Goal: Task Accomplishment & Management: Complete application form

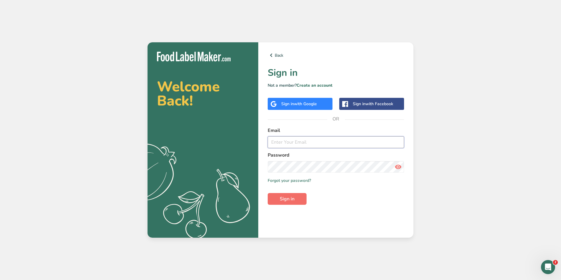
type input "dorothy@thefrozenbean.com"
click at [293, 202] on span "Sign in" at bounding box center [287, 199] width 15 height 7
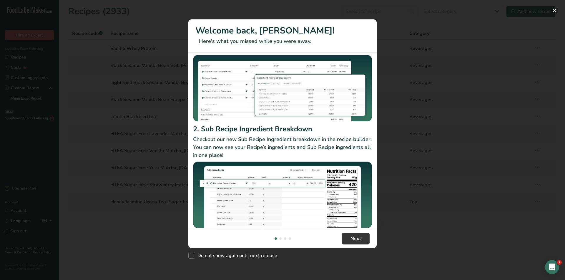
scroll to position [51, 0]
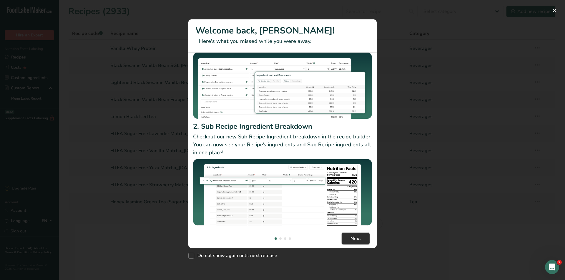
click at [353, 237] on span "Next" at bounding box center [356, 238] width 11 height 7
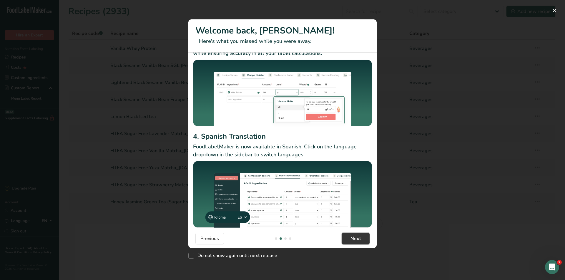
scroll to position [38, 0]
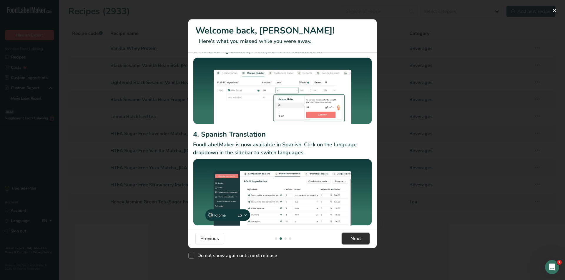
click at [351, 240] on span "Next" at bounding box center [356, 238] width 11 height 7
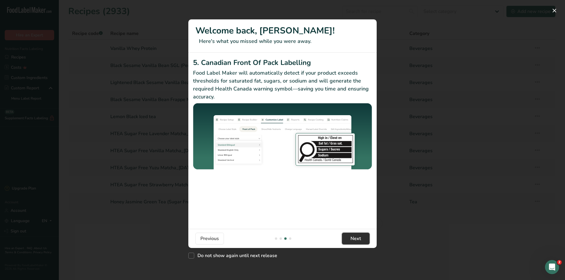
click at [351, 240] on span "Next" at bounding box center [356, 238] width 11 height 7
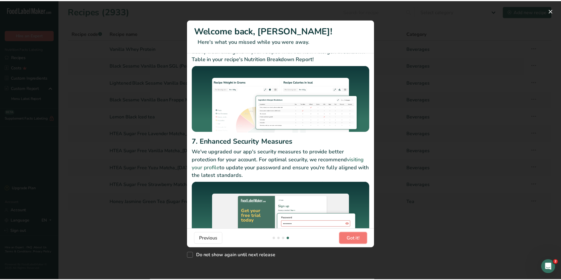
scroll to position [45, 0]
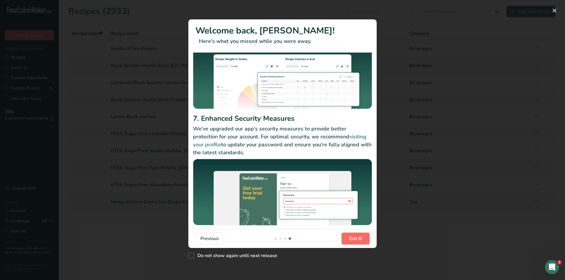
click at [356, 241] on span "Got it!" at bounding box center [355, 238] width 13 height 7
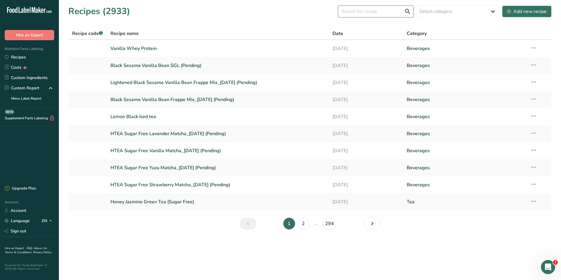
click at [375, 9] on input "text" at bounding box center [375, 12] width 75 height 12
type input "smurfs"
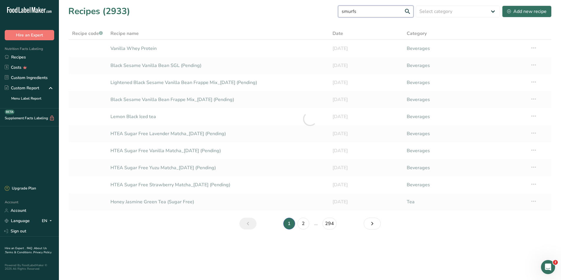
click at [368, 11] on input "smurfs" at bounding box center [375, 12] width 75 height 12
drag, startPoint x: 368, startPoint y: 11, endPoint x: 332, endPoint y: 9, distance: 36.5
click at [332, 9] on div "Recipes (2933) smurfs Select category All Baked Goods Beverages Confectionery C…" at bounding box center [309, 11] width 483 height 13
click at [370, 11] on input "text" at bounding box center [375, 12] width 75 height 12
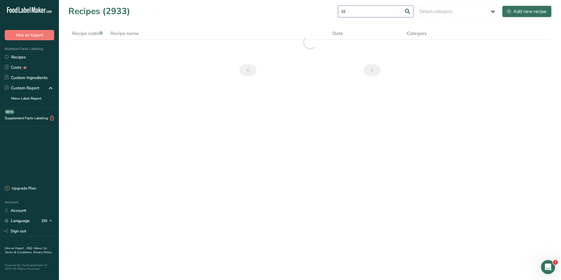
type input "b"
click at [19, 55] on link "Recipes" at bounding box center [29, 57] width 59 height 10
click at [19, 56] on link "Recipes" at bounding box center [29, 57] width 59 height 10
click at [361, 14] on input "text" at bounding box center [375, 12] width 75 height 12
click at [518, 13] on div "Add new recipe" at bounding box center [526, 11] width 39 height 7
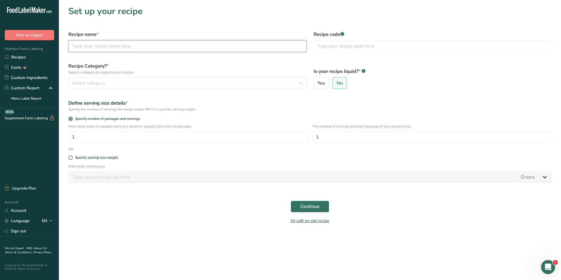
click at [170, 48] on input "text" at bounding box center [187, 46] width 238 height 12
type input "Smurfs Blue Breeze"
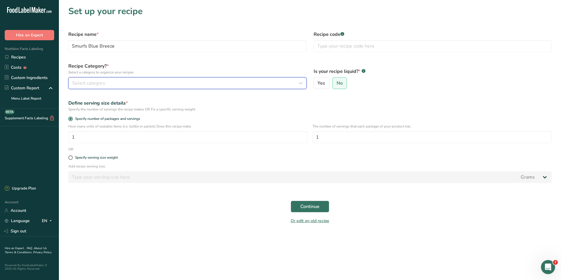
click at [136, 83] on div "Select category" at bounding box center [185, 83] width 227 height 7
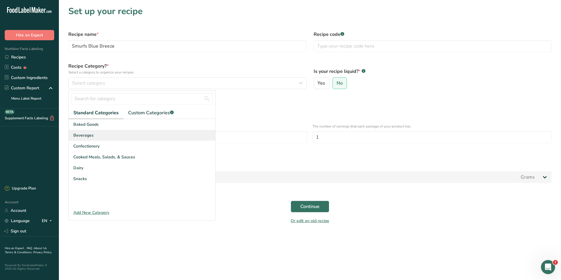
click at [88, 137] on span "Beverages" at bounding box center [83, 135] width 20 height 6
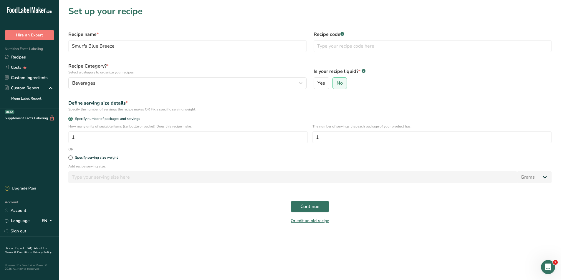
drag, startPoint x: 70, startPoint y: 159, endPoint x: 77, endPoint y: 168, distance: 11.7
click at [70, 159] on span at bounding box center [70, 158] width 4 height 4
click at [70, 159] on input "Specify serving size weight" at bounding box center [70, 158] width 4 height 4
radio input "true"
radio input "false"
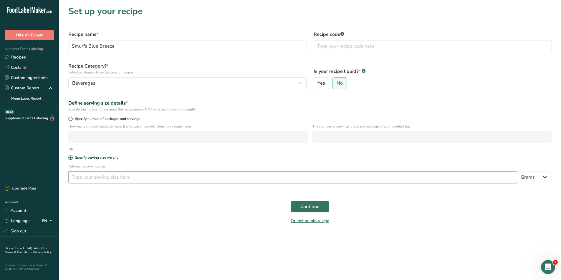
click at [87, 178] on input "number" at bounding box center [292, 178] width 449 height 12
type input "3.5"
click at [305, 210] on span "Continue" at bounding box center [309, 206] width 19 height 7
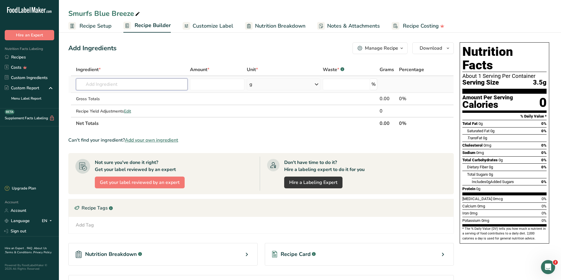
drag, startPoint x: 114, startPoint y: 83, endPoint x: 118, endPoint y: 82, distance: 3.7
click at [114, 83] on input "text" at bounding box center [132, 85] width 112 height 12
type input "i"
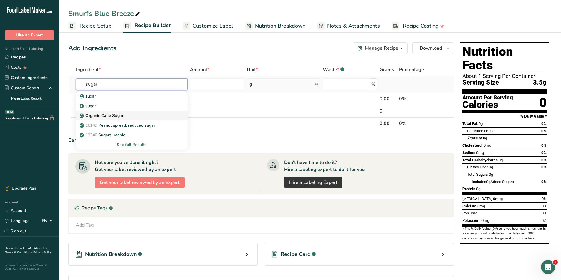
type input "sugar"
click at [96, 116] on p "Organic Cane Sugar" at bounding box center [102, 116] width 43 height 6
type input "Organic Cane Sugar"
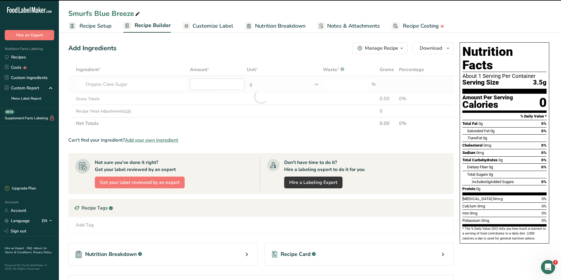
type input "0"
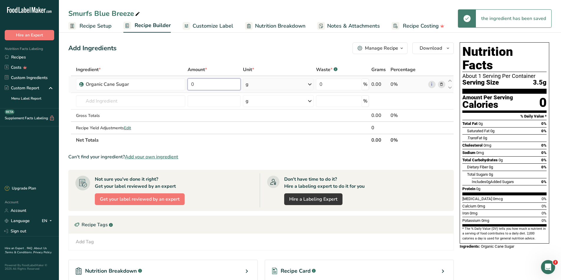
click at [202, 85] on input "0" at bounding box center [213, 85] width 53 height 12
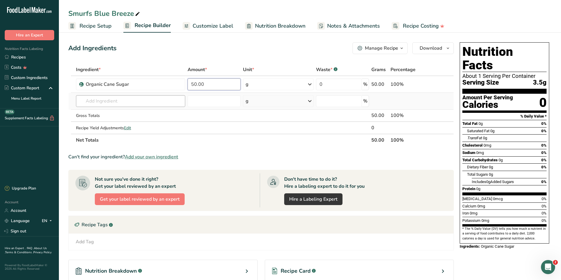
type input "50.00"
click at [122, 103] on div "Ingredient * Amount * Unit * Waste * .a-a{fill:#347362;}.b-a{fill:#fff;} Grams …" at bounding box center [260, 105] width 385 height 83
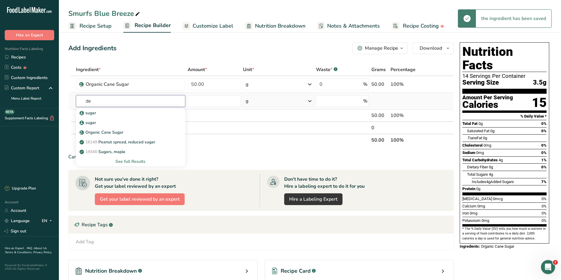
type input "d"
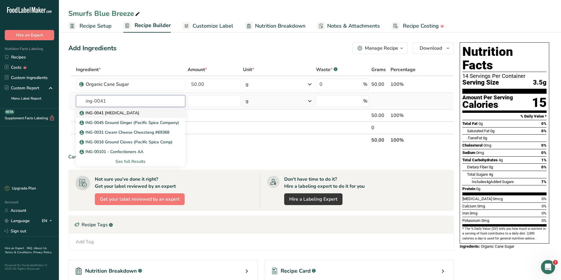
type input "ing-0041"
click at [110, 112] on p "ING-0041 Dextrose" at bounding box center [110, 113] width 59 height 6
type input "ING-0041 Dextrose"
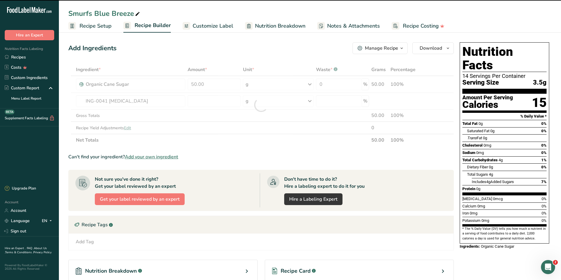
type input "0"
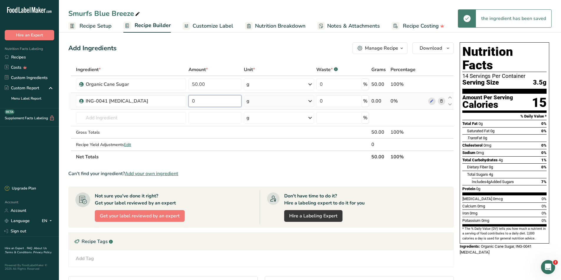
click at [203, 100] on input "0" at bounding box center [214, 101] width 53 height 12
type input "11.20"
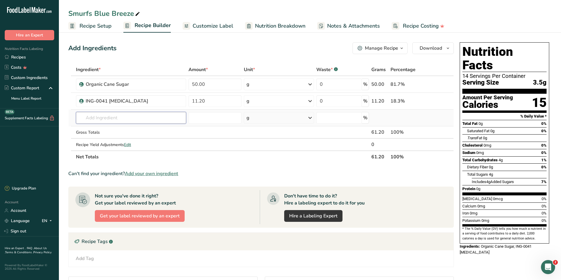
click at [105, 120] on div "Ingredient * Amount * Unit * Waste * .a-a{fill:#347362;}.b-a{fill:#fff;} Grams …" at bounding box center [260, 114] width 385 height 100
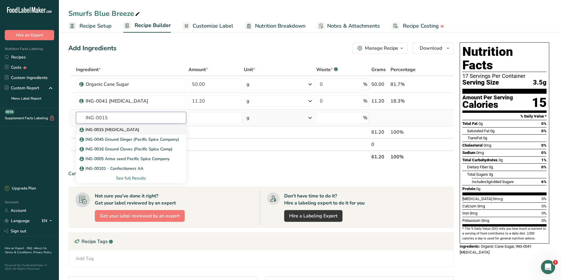
type input "ING-0015"
click at [107, 129] on p "ING-0015 [MEDICAL_DATA]" at bounding box center [110, 130] width 59 height 6
type input "ING-0015 [MEDICAL_DATA]"
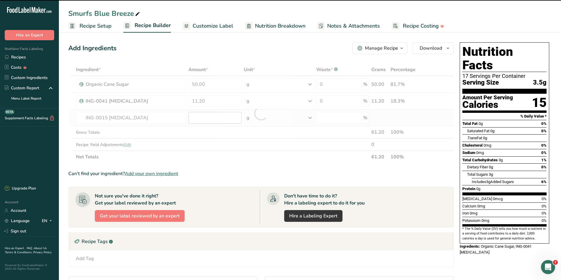
type input "0"
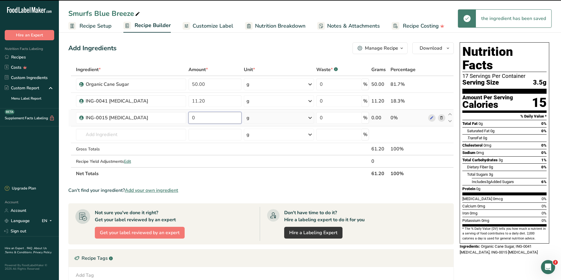
click at [202, 118] on input "0" at bounding box center [214, 118] width 53 height 12
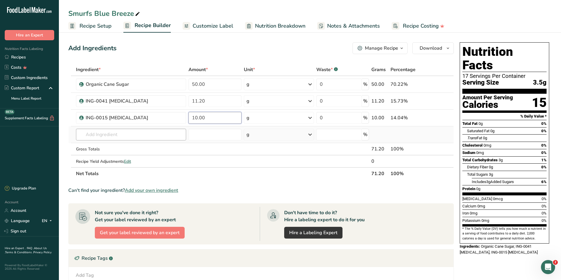
type input "10.00"
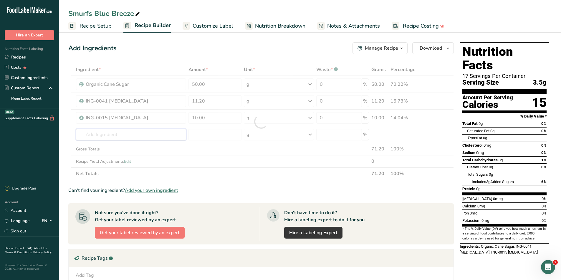
click at [137, 137] on div "Ingredient * Amount * Unit * Waste * .a-a{fill:#347362;}.b-a{fill:#fff;} Grams …" at bounding box center [260, 122] width 385 height 117
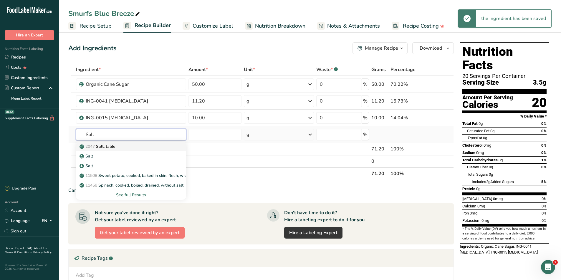
type input "Salt"
click at [127, 146] on div "2047 Salt, table" at bounding box center [127, 147] width 92 height 6
type input "Salt, table"
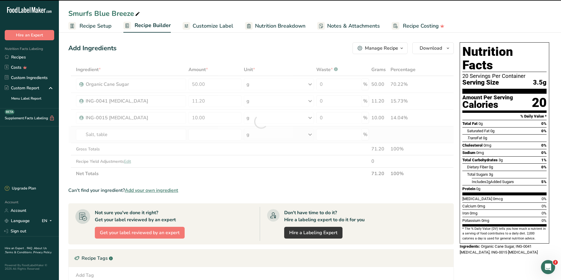
type input "0"
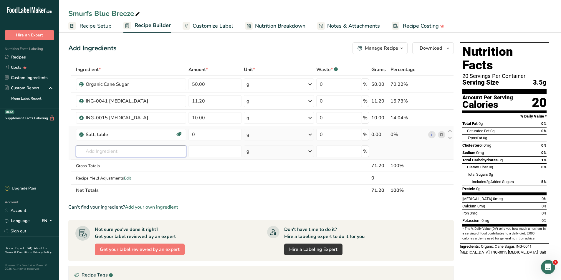
click at [126, 150] on input "text" at bounding box center [131, 152] width 110 height 12
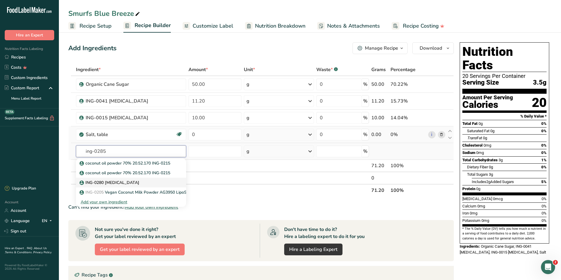
type input "ing-0285"
click at [124, 181] on p "ING-0280 Potassium Chloride" at bounding box center [110, 183] width 59 height 6
type input "ING-0280 Potassium Chloride"
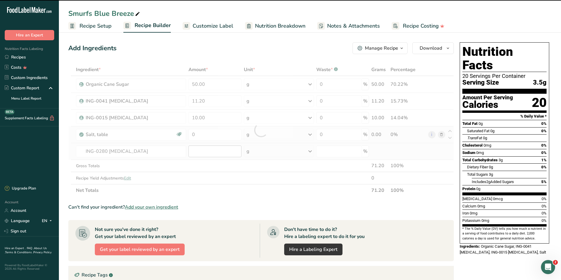
type input "0"
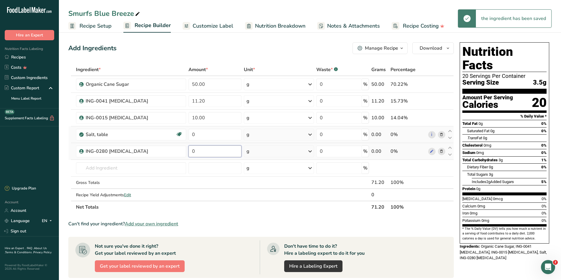
click at [204, 151] on input "0" at bounding box center [214, 152] width 53 height 12
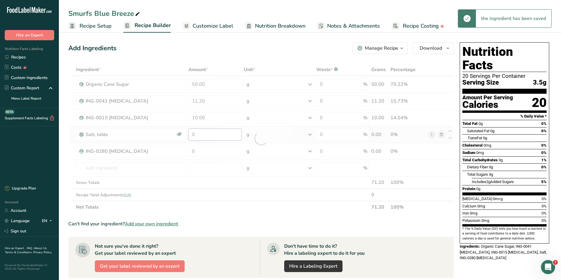
click at [198, 136] on div "Ingredient * Amount * Unit * Waste * .a-a{fill:#347362;}.b-a{fill:#fff;} Grams …" at bounding box center [260, 139] width 385 height 150
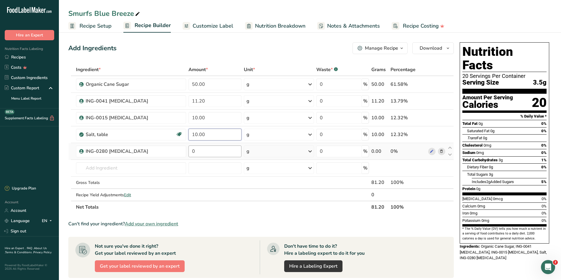
type input "10.00"
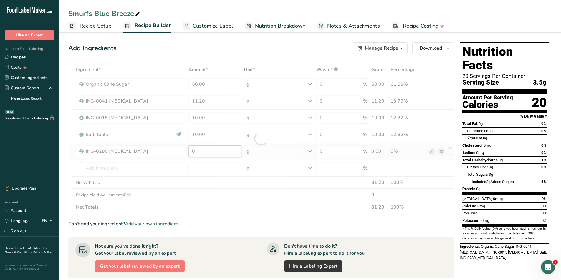
click at [198, 152] on div "Ingredient * Amount * Unit * Waste * .a-a{fill:#347362;}.b-a{fill:#fff;} Grams …" at bounding box center [260, 139] width 385 height 150
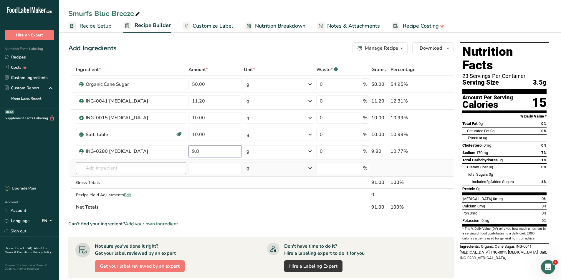
type input "9.8"
click at [148, 165] on div "Ingredient * Amount * Unit * Waste * .a-a{fill:#347362;}.b-a{fill:#fff;} Grams …" at bounding box center [260, 139] width 385 height 150
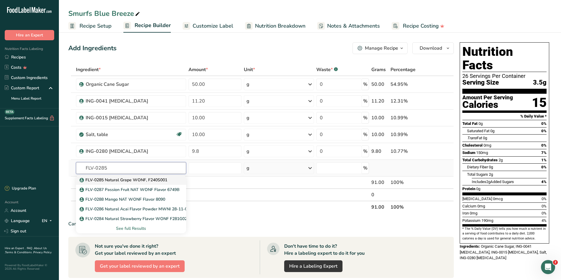
type input "FLV-0285"
click at [135, 178] on p "FLV-0285 Natural Grape WONF, F240S001" at bounding box center [124, 180] width 87 height 6
type input "FLV-0285 Natural Grape WONF, F240S001"
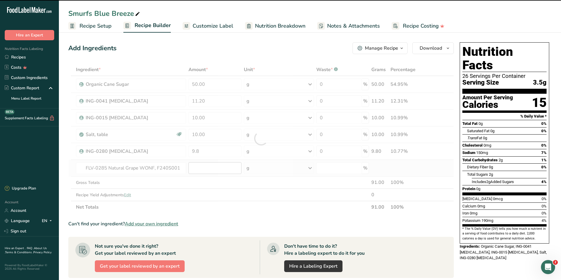
type input "0"
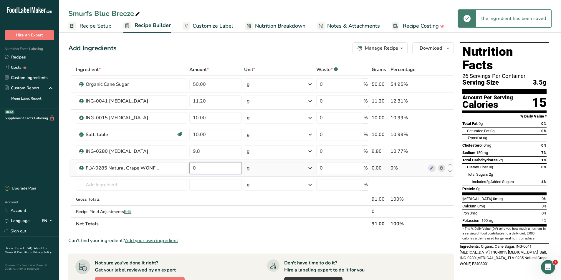
click at [206, 168] on input "0" at bounding box center [215, 168] width 53 height 12
type input "1.00"
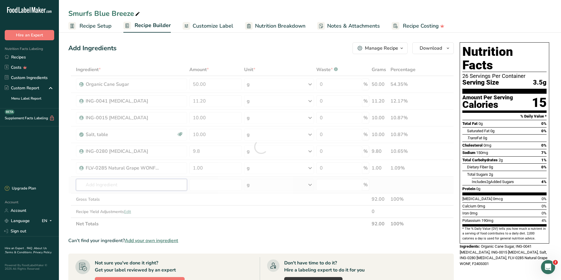
click at [122, 184] on div "Ingredient * Amount * Unit * Waste * .a-a{fill:#347362;}.b-a{fill:#fff;} Grams …" at bounding box center [260, 147] width 385 height 167
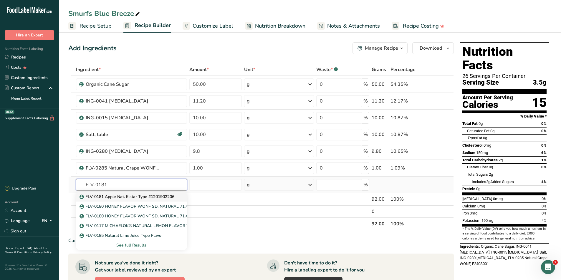
type input "FLV-0181"
click at [123, 195] on p "FLV-0181 Apple Nat. Elstar Type #1201902206" at bounding box center [128, 197] width 94 height 6
type input "FLV-0181 Apple Nat. Elstar Type #1201902206"
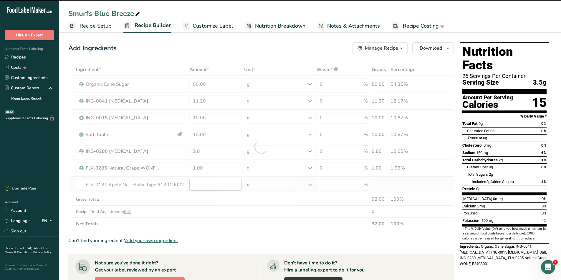
type input "0"
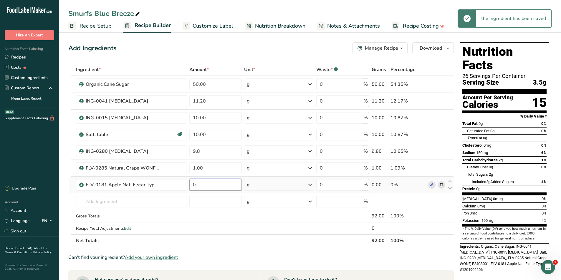
click at [205, 186] on input "0" at bounding box center [215, 185] width 53 height 12
type input "1.20"
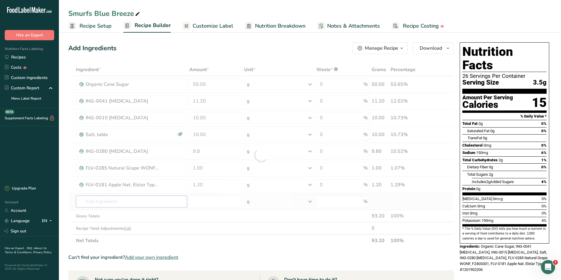
click at [126, 203] on div "Ingredient * Amount * Unit * Waste * .a-a{fill:#347362;}.b-a{fill:#fff;} Grams …" at bounding box center [260, 156] width 385 height 184
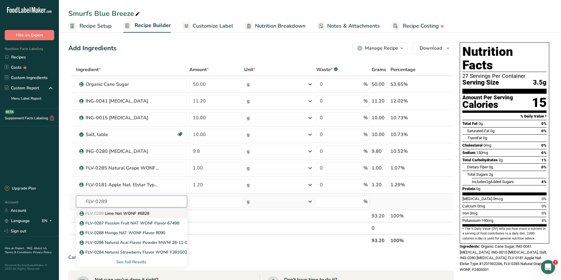
type input "FLV-0289"
click at [128, 212] on p "FLV-0289 Lime Nat WONF #6828" at bounding box center [115, 214] width 69 height 6
type input "Lime Nat WONF #6828"
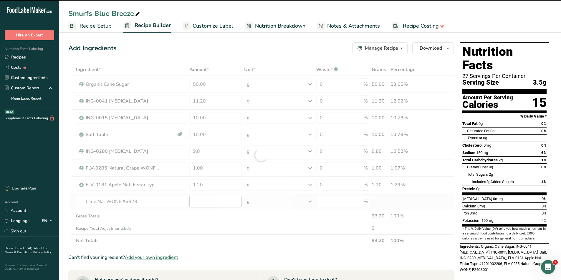
type input "0"
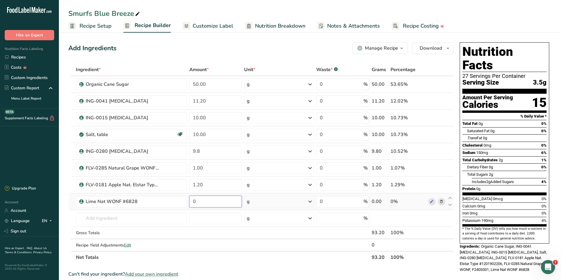
click at [205, 202] on input "0" at bounding box center [215, 202] width 53 height 12
type input "0.100"
click at [116, 218] on div "Ingredient * Amount * Unit * Waste * .a-a{fill:#347362;}.b-a{fill:#fff;} Grams …" at bounding box center [260, 164] width 385 height 200
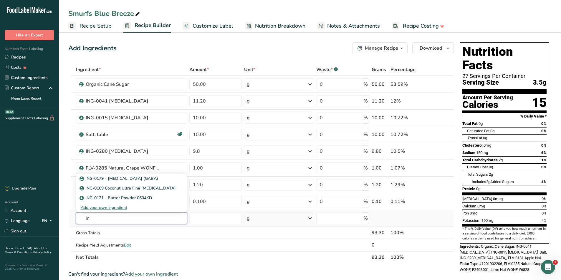
type input "i"
type input "stevia"
click at [137, 208] on div "See full Results" at bounding box center [132, 208] width 102 height 6
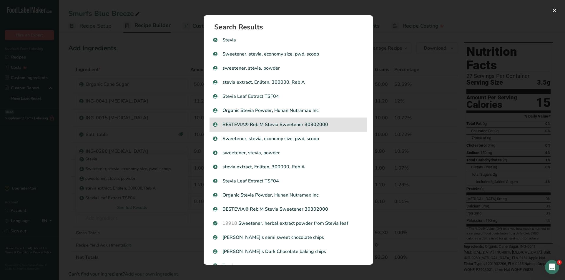
click at [306, 126] on p "BESTEVIA® Reb M Stevia Sweetener 30302000" at bounding box center [288, 124] width 151 height 7
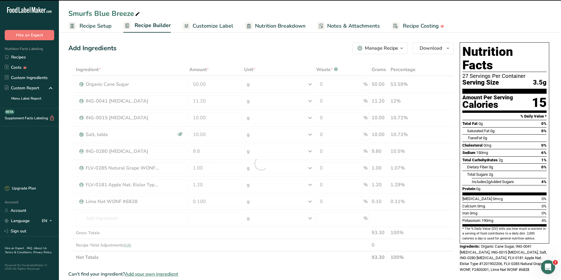
type input "0"
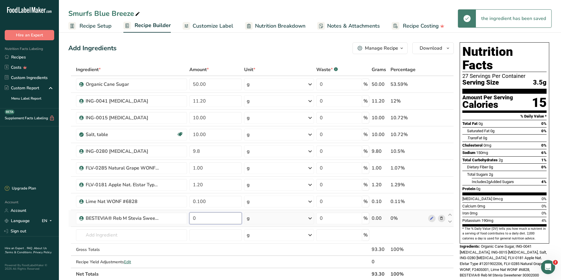
click at [219, 219] on input "0" at bounding box center [215, 219] width 53 height 12
type input "1.5"
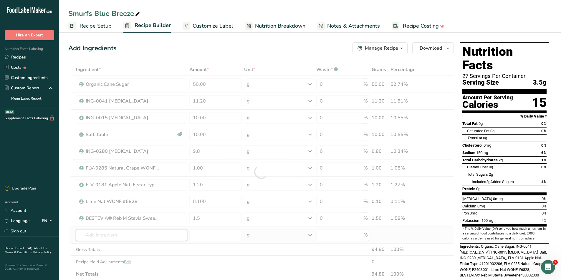
click at [91, 238] on div "Ingredient * Amount * Unit * Waste * .a-a{fill:#347362;}.b-a{fill:#fff;} Grams …" at bounding box center [260, 172] width 385 height 217
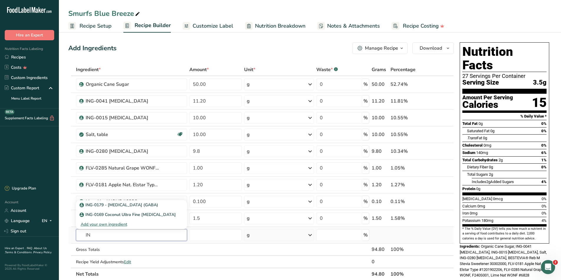
type input "I"
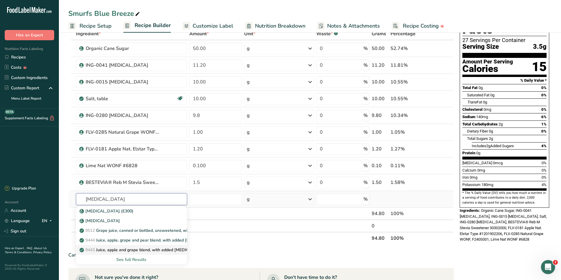
scroll to position [59, 0]
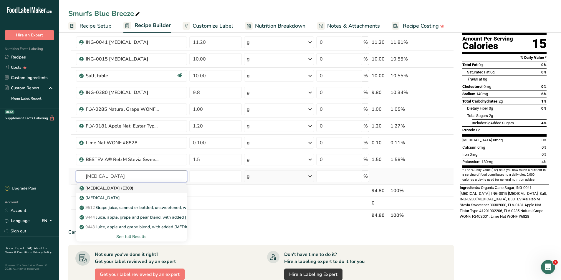
type input "Ascorbic acid"
click at [91, 191] on p "Ascorbic acid (E300)" at bounding box center [107, 188] width 53 height 6
type input "Ascorbic acid (E300)"
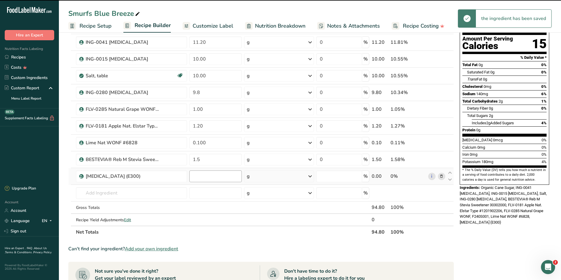
type input "0"
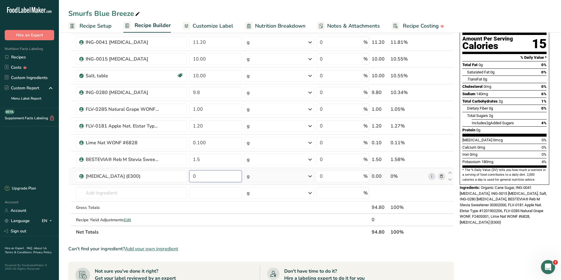
click at [206, 177] on input "0" at bounding box center [215, 177] width 53 height 12
type input "2.6"
click at [138, 196] on div "Ingredient * Amount * Unit * Waste * .a-a{fill:#347362;}.b-a{fill:#fff;} Grams …" at bounding box center [260, 122] width 385 height 234
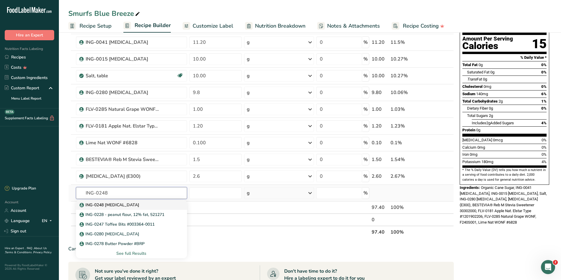
type input "ING-0248"
click at [129, 203] on p "ING-0248 Zinc Gluconate" at bounding box center [110, 205] width 59 height 6
type input "ING-0248 Zinc Gluconate"
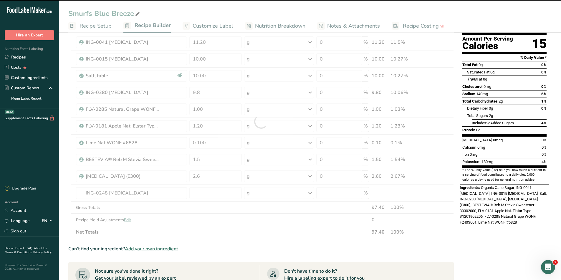
type input "0"
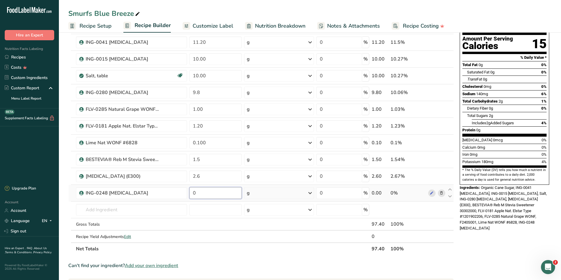
click at [201, 196] on input "0" at bounding box center [215, 193] width 53 height 12
type input "0.125"
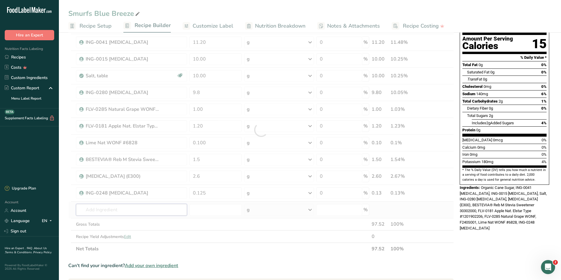
click at [119, 213] on div "Ingredient * Amount * Unit * Waste * .a-a{fill:#347362;}.b-a{fill:#fff;} Grams …" at bounding box center [260, 130] width 385 height 251
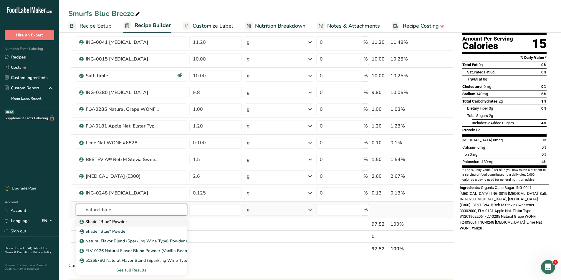
type input "natural blue"
click at [110, 225] on p "Shade "Blue" Powder" at bounding box center [104, 222] width 46 height 6
type input "Shade "Blue" Powder"
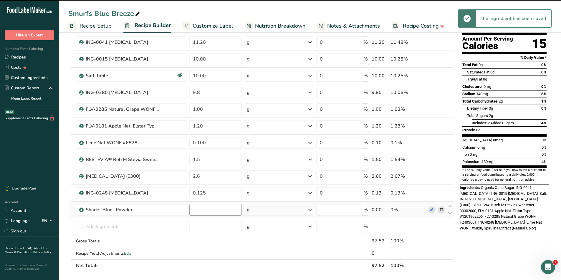
type input "0"
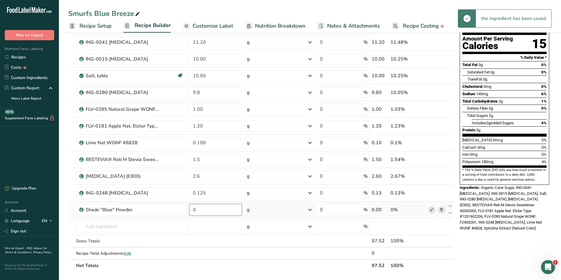
click at [205, 212] on input "0" at bounding box center [215, 210] width 53 height 12
type input "1.35"
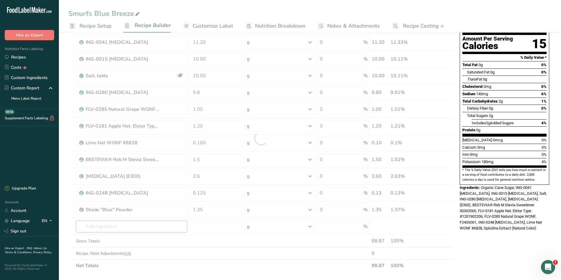
click at [144, 229] on div "Ingredient * Amount * Unit * Waste * .a-a{fill:#347362;}.b-a{fill:#fff;} Grams …" at bounding box center [260, 139] width 385 height 268
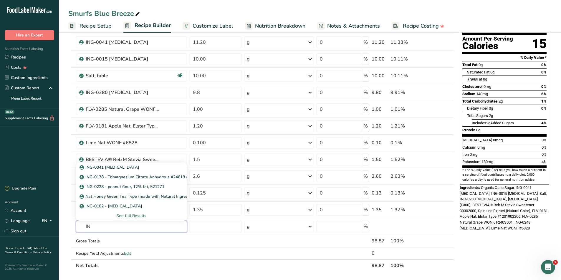
type input "I"
type input "calcium carbonate"
click at [115, 206] on p "ING-0135 Calcium Carbonate" at bounding box center [110, 206] width 59 height 6
type input "ING-0135 Calcium Carbonate"
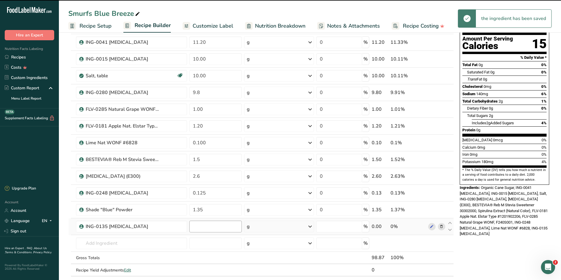
type input "0"
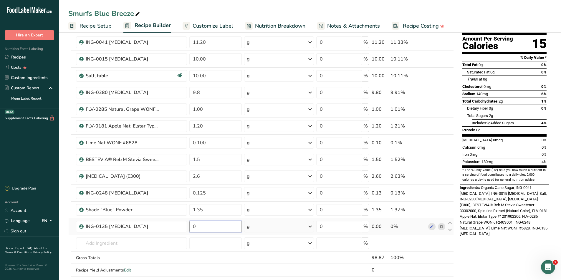
click at [208, 229] on input "0" at bounding box center [215, 227] width 53 height 12
type input "0.4"
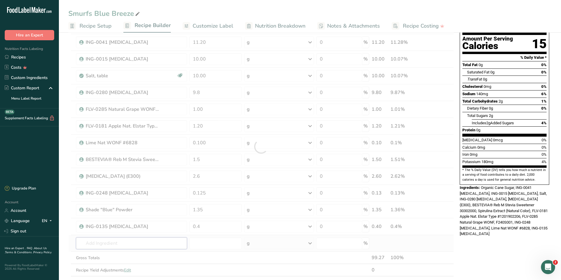
click at [96, 247] on div "Ingredient * Amount * Unit * Waste * .a-a{fill:#347362;}.b-a{fill:#fff;} Grams …" at bounding box center [260, 147] width 385 height 284
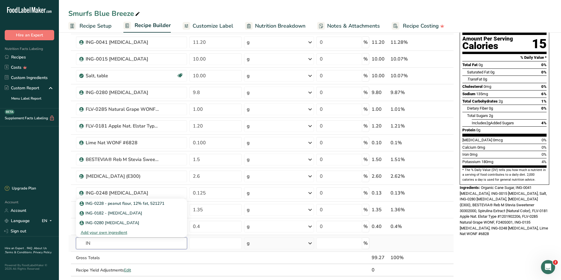
type input "I"
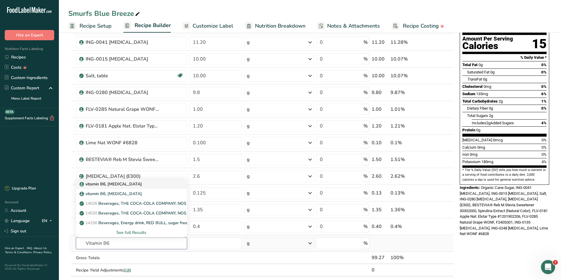
type input "Vitamin B6"
click at [103, 185] on p "vitamin B6, pyridoxine hydrochloride" at bounding box center [111, 184] width 61 height 6
type input "vitamin B6, pyridoxine hydrochloride"
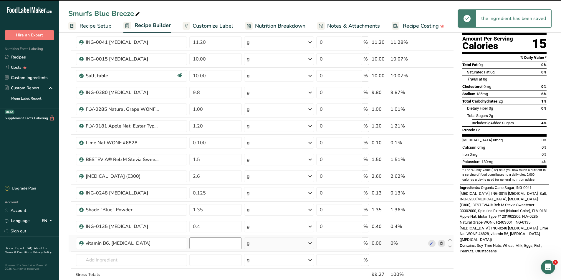
type input "0"
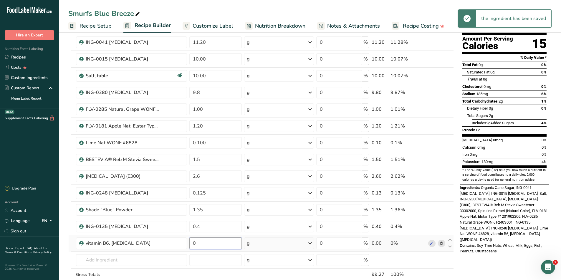
click at [208, 247] on input "0" at bounding box center [215, 244] width 53 height 12
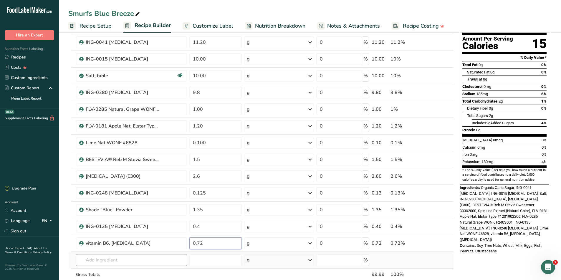
type input "0.72"
click at [117, 260] on div "Ingredient * Amount * Unit * Waste * .a-a{fill:#347362;}.b-a{fill:#fff;} Grams …" at bounding box center [260, 155] width 385 height 301
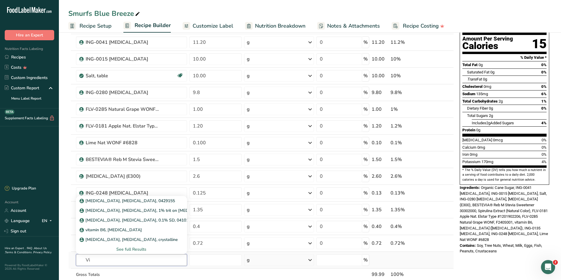
type input "V"
type input "I"
type input "Vitamin b12"
click at [125, 250] on div "See full Results" at bounding box center [132, 250] width 102 height 6
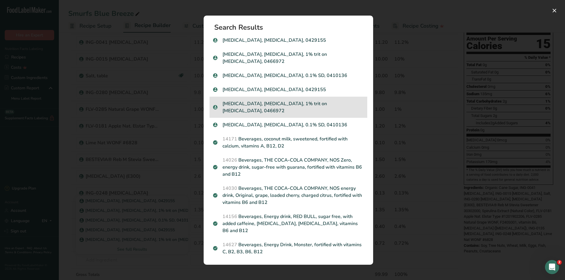
click at [293, 107] on p "vitamin B12, cyanocobalamin, 1% trit on mannitol, 0466972" at bounding box center [288, 107] width 151 height 14
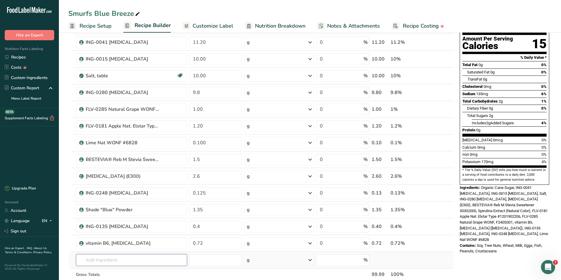
click at [142, 262] on input "text" at bounding box center [131, 261] width 111 height 12
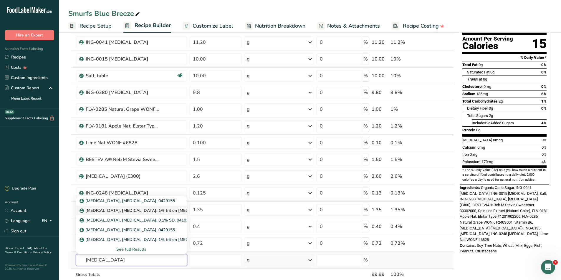
type input "vitamin b12"
click at [152, 213] on p "vitamin B12, cyanocobalamin, 1% trit on mannitol, 0466972" at bounding box center [156, 211] width 150 height 6
type input "vitamin B12, cyanocobalamin, 1% trit on mannitol, 0466972"
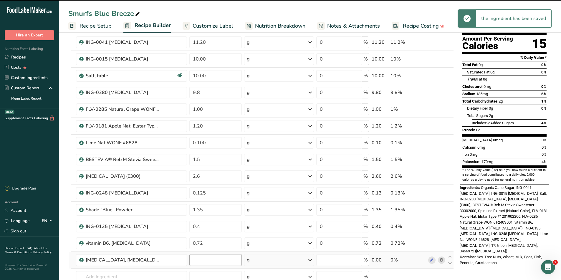
type input "0"
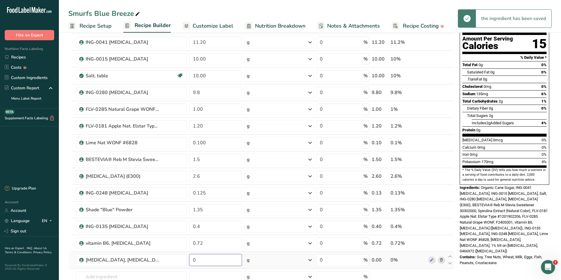
click at [201, 261] on input "0" at bounding box center [215, 261] width 53 height 12
type input "0.0014"
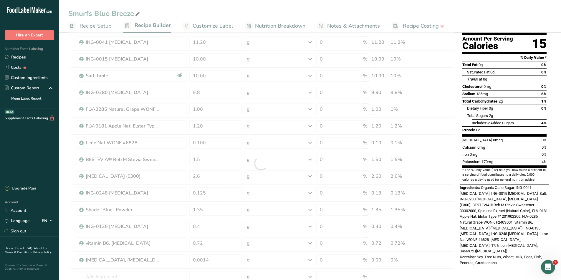
click at [503, 262] on div "Nutrition Facts 29 Servings Per Container Serving Size 3.5g Amount Per Serving …" at bounding box center [504, 253] width 94 height 544
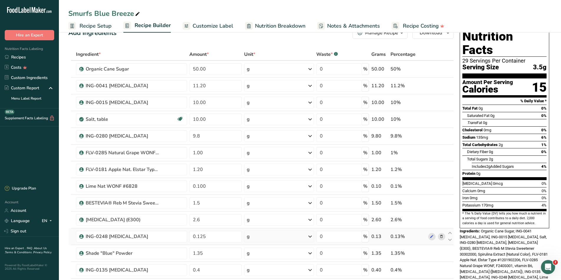
scroll to position [0, 0]
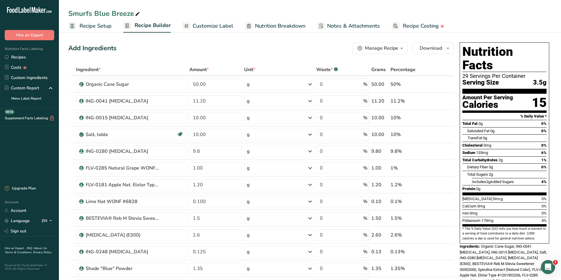
click at [212, 27] on span "Customize Label" at bounding box center [212, 26] width 41 height 8
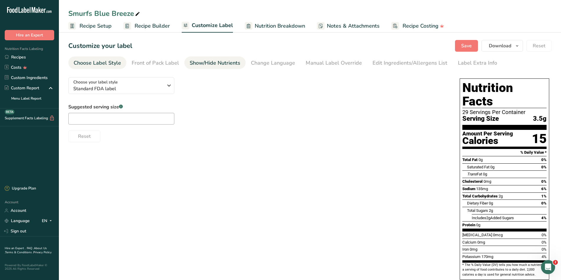
click at [201, 63] on div "Show/Hide Nutrients" at bounding box center [215, 63] width 51 height 8
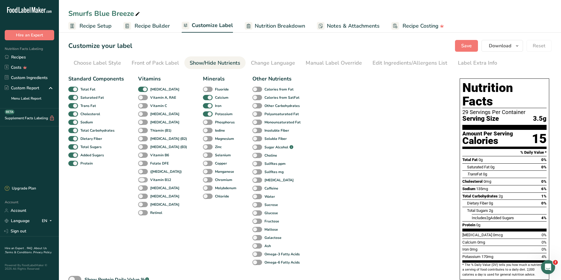
click at [140, 182] on span at bounding box center [143, 180] width 10 height 6
click at [140, 182] on input "Vitamin B12" at bounding box center [140, 180] width 4 height 4
checkbox input "true"
click at [140, 154] on span at bounding box center [143, 156] width 10 height 6
click at [140, 154] on input "Vitamin B6" at bounding box center [140, 155] width 4 height 4
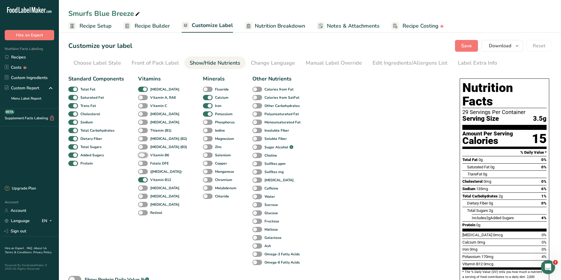
checkbox input "true"
click at [203, 146] on span at bounding box center [208, 148] width 10 height 6
click at [203, 146] on input "Zinc" at bounding box center [205, 147] width 4 height 4
checkbox input "true"
click at [153, 25] on span "Recipe Builder" at bounding box center [151, 26] width 35 height 8
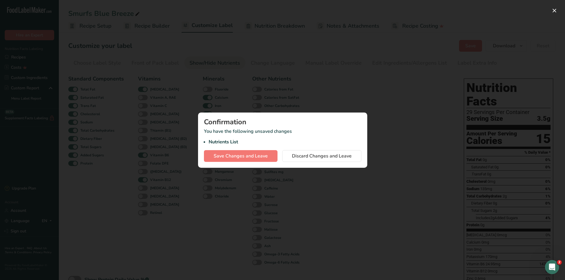
click at [257, 162] on div "Confirmation You have the following unsaved changes Nutrients List Save Changes…" at bounding box center [282, 140] width 169 height 55
click at [250, 160] on button "Save Changes and Leave" at bounding box center [241, 156] width 74 height 12
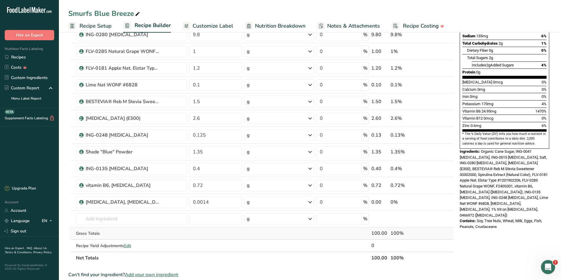
scroll to position [206, 0]
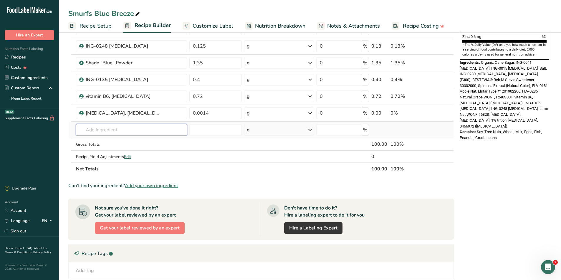
click at [117, 132] on input "text" at bounding box center [131, 130] width 111 height 12
type input "S"
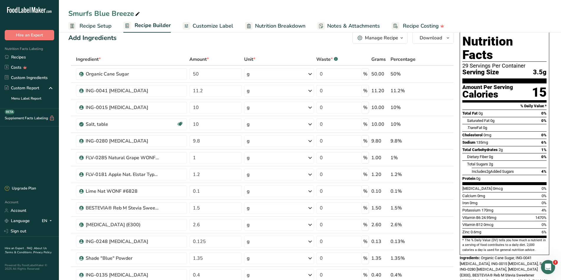
scroll to position [0, 0]
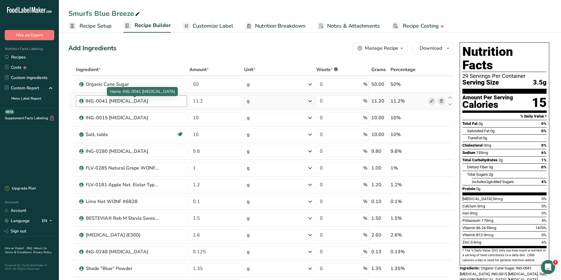
click at [143, 101] on div "ING-0041 Dextrose" at bounding box center [123, 101] width 74 height 7
click at [131, 99] on div "ING-0041 Dextrose" at bounding box center [123, 101] width 74 height 7
click at [431, 119] on icon at bounding box center [431, 118] width 4 height 6
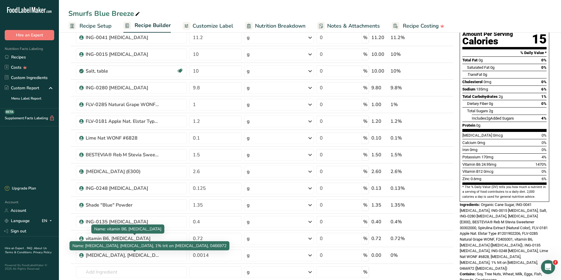
scroll to position [118, 0]
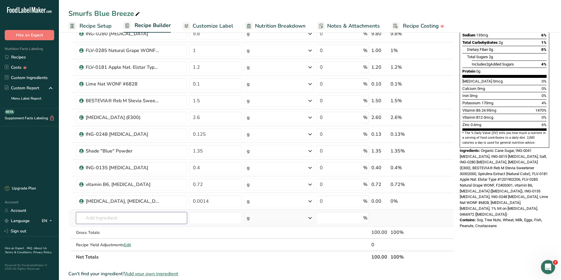
click at [105, 220] on input "text" at bounding box center [131, 218] width 111 height 12
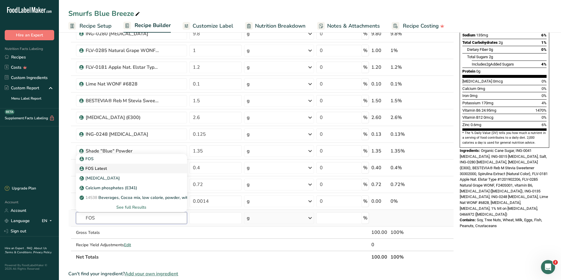
type input "FOS"
click at [99, 168] on p "FOS Latest" at bounding box center [94, 169] width 26 height 6
type input "FOS Latest"
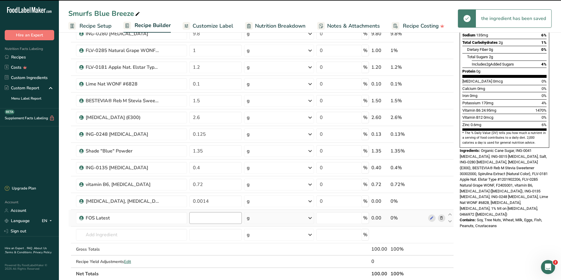
type input "0"
click at [204, 222] on input "0" at bounding box center [215, 218] width 52 height 12
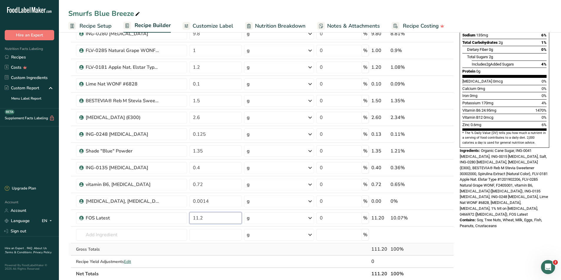
type input "11.2"
click at [275, 255] on div "Ingredient * Amount * Unit * Waste * .a-a{fill:#347362;}.b-a{fill:#fff;} Grams …" at bounding box center [260, 113] width 385 height 335
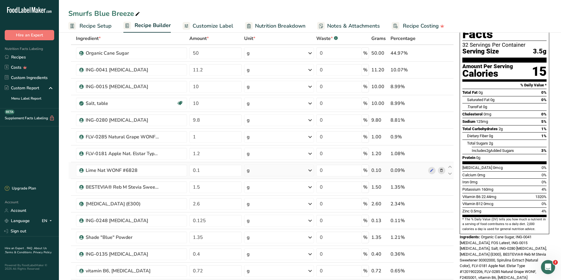
scroll to position [29, 0]
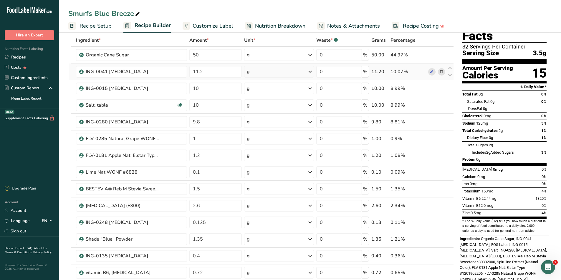
click at [441, 71] on icon at bounding box center [441, 72] width 4 height 6
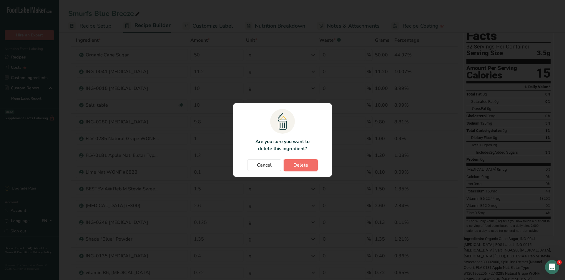
click at [298, 165] on span "Delete" at bounding box center [300, 165] width 15 height 7
type input "10"
type input "9.8"
type input "1"
type input "1.2"
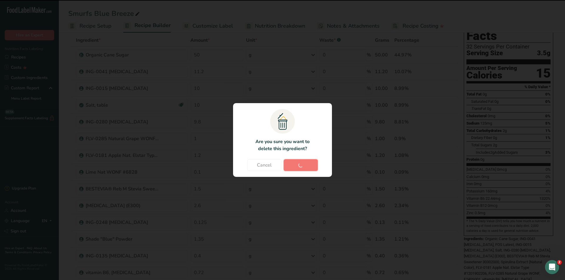
type input "0.1"
type input "1.5"
type input "2.6"
type input "0.125"
type input "1.35"
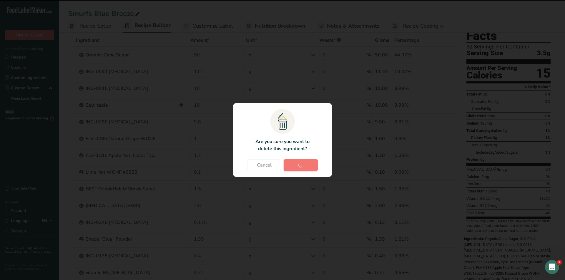
type input "0.4"
type input "0.72"
type input "0.0014"
type input "11.2"
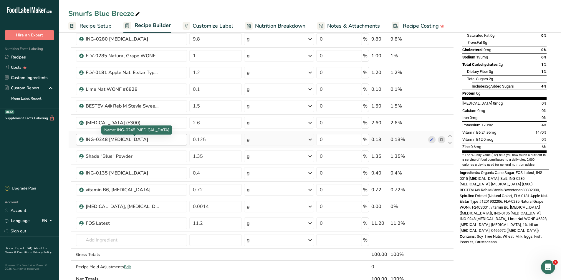
scroll to position [147, 0]
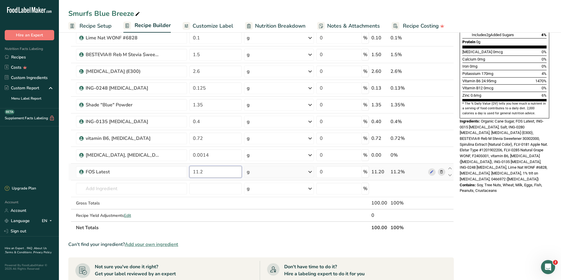
click at [204, 174] on input "11.2" at bounding box center [215, 172] width 52 height 12
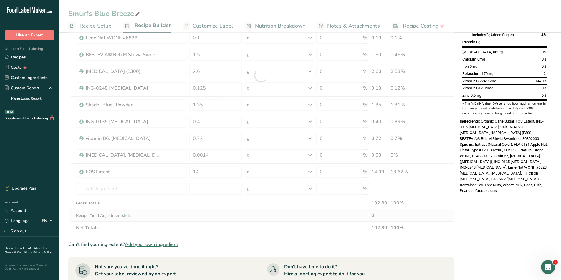
click at [221, 220] on div "Ingredient * Amount * Unit * Waste * .a-a{fill:#347362;}.b-a{fill:#fff;} Grams …" at bounding box center [260, 75] width 385 height 318
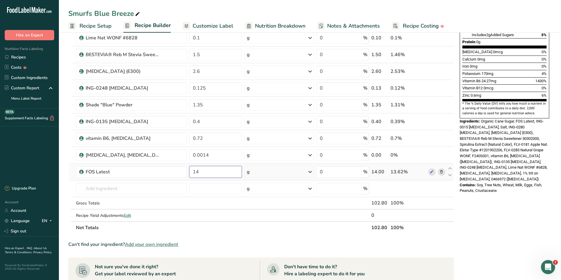
click at [201, 172] on input "14" at bounding box center [215, 172] width 52 height 12
type input "1"
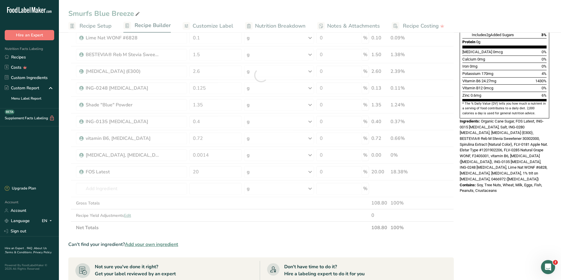
click at [198, 222] on div "Ingredient * Amount * Unit * Waste * .a-a{fill:#347362;}.b-a{fill:#fff;} Grams …" at bounding box center [260, 75] width 385 height 318
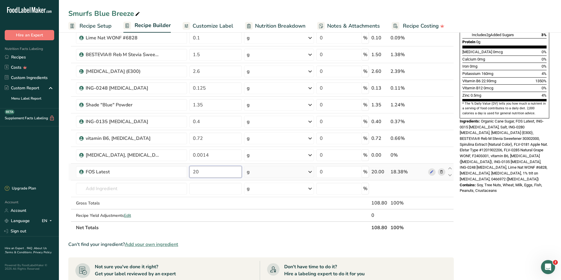
click at [204, 175] on input "20" at bounding box center [215, 172] width 52 height 12
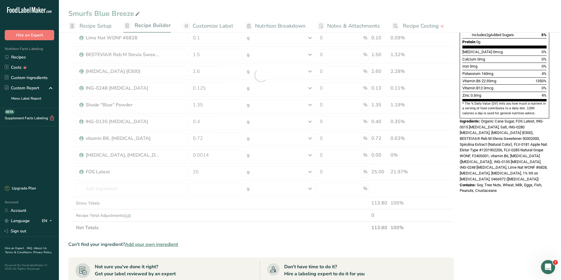
click at [231, 229] on div "Ingredient * Amount * Unit * Waste * .a-a{fill:#347362;}.b-a{fill:#fff;} Grams …" at bounding box center [260, 75] width 385 height 318
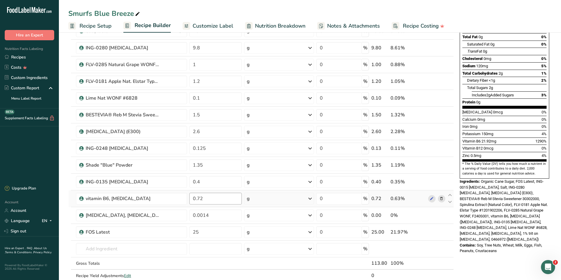
scroll to position [118, 0]
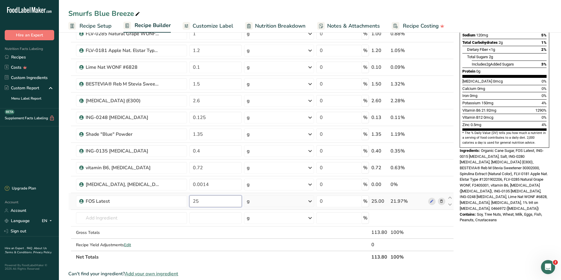
drag, startPoint x: 205, startPoint y: 203, endPoint x: 189, endPoint y: 204, distance: 15.9
click at [189, 204] on input "25" at bounding box center [215, 202] width 52 height 12
click at [230, 263] on div "Ingredient * Amount * Unit * Waste * .a-a{fill:#347362;}.b-a{fill:#fff;} Grams …" at bounding box center [260, 105] width 385 height 318
drag, startPoint x: 203, startPoint y: 202, endPoint x: 189, endPoint y: 202, distance: 14.4
click at [190, 202] on input "30" at bounding box center [215, 202] width 52 height 12
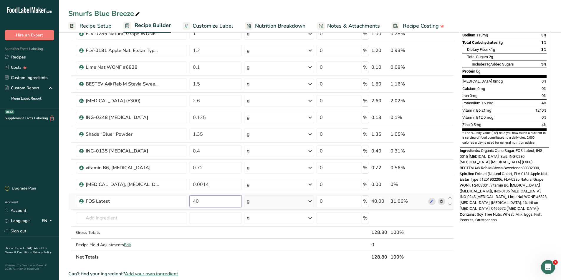
type input "40"
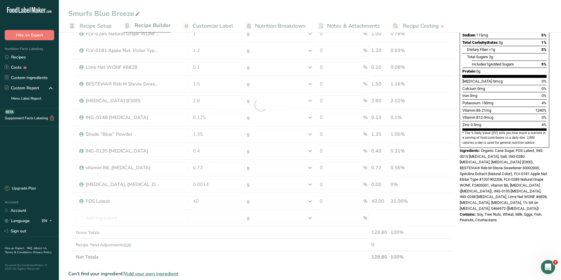
drag, startPoint x: 260, startPoint y: 260, endPoint x: 249, endPoint y: 260, distance: 11.2
click at [260, 260] on div "Ingredient * Amount * Unit * Waste * .a-a{fill:#347362;}.b-a{fill:#fff;} Grams …" at bounding box center [260, 105] width 385 height 318
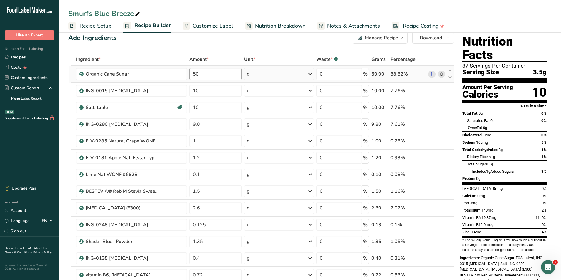
scroll to position [0, 0]
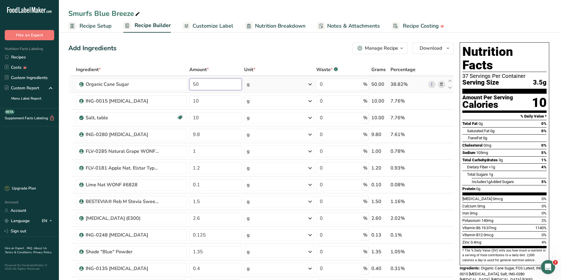
drag, startPoint x: 205, startPoint y: 87, endPoint x: 190, endPoint y: 86, distance: 14.5
click at [190, 86] on input "50" at bounding box center [215, 85] width 52 height 12
type input "20"
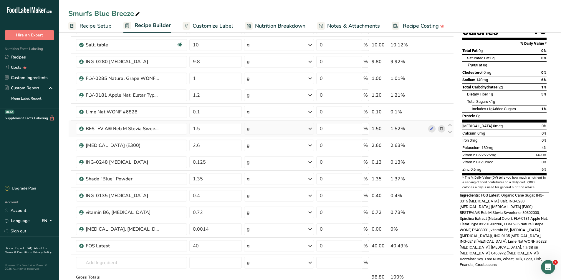
scroll to position [118, 0]
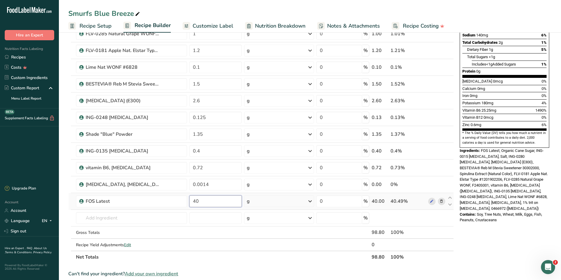
drag, startPoint x: 205, startPoint y: 202, endPoint x: 191, endPoint y: 202, distance: 14.1
click at [191, 202] on input "40" at bounding box center [215, 202] width 53 height 12
click at [263, 265] on section "Ingredient * Amount * Unit * Waste * .a-a{fill:#347362;}.b-a{fill:#fff;} Grams …" at bounding box center [260, 202] width 385 height 512
click at [199, 203] on input "20" at bounding box center [215, 202] width 53 height 12
type input "2"
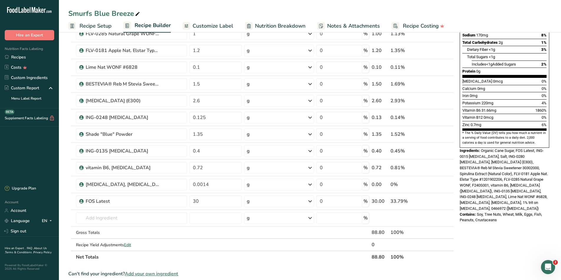
click at [243, 265] on section "Ingredient * Amount * Unit * Waste * .a-a{fill:#347362;}.b-a{fill:#fff;} Grams …" at bounding box center [260, 202] width 385 height 512
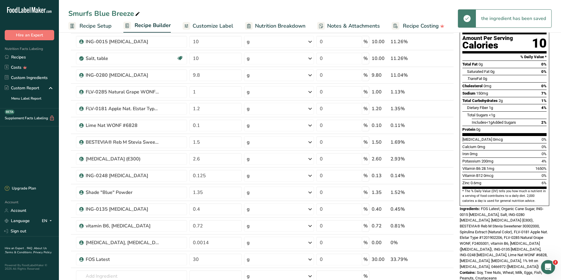
scroll to position [59, 0]
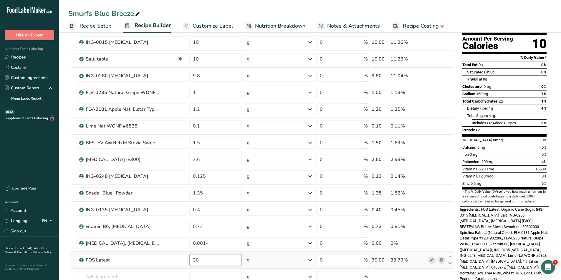
drag, startPoint x: 205, startPoint y: 258, endPoint x: 187, endPoint y: 259, distance: 17.7
click at [187, 259] on tr "FOS Latest 30 g Weight Units g kg mg See more Volume Units l mL fl oz See more …" at bounding box center [261, 260] width 385 height 17
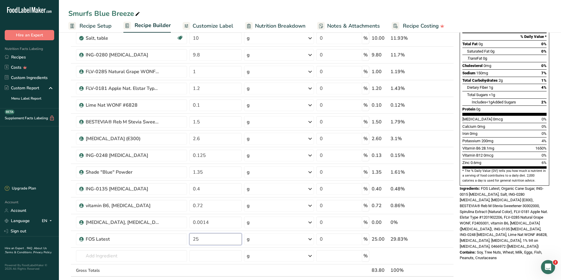
scroll to position [118, 0]
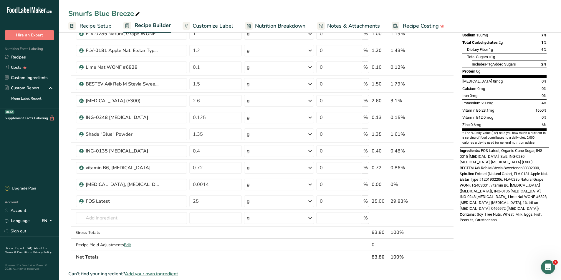
click at [227, 262] on div "Ingredient * Amount * Unit * Waste * .a-a{fill:#347362;}.b-a{fill:#fff;} Grams …" at bounding box center [260, 105] width 385 height 318
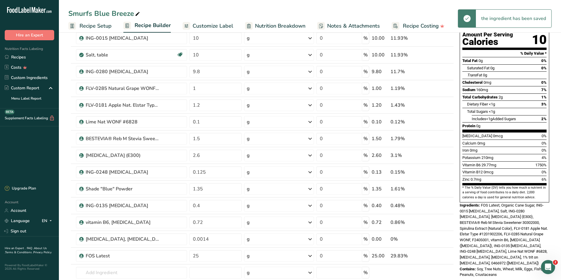
scroll to position [59, 0]
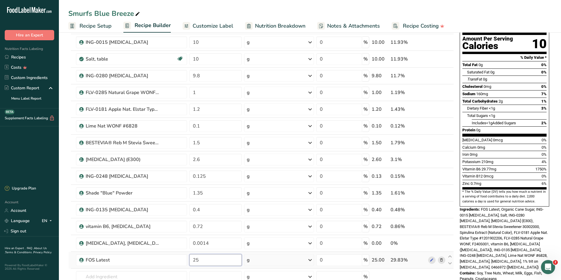
click at [204, 259] on input "25" at bounding box center [215, 261] width 53 height 12
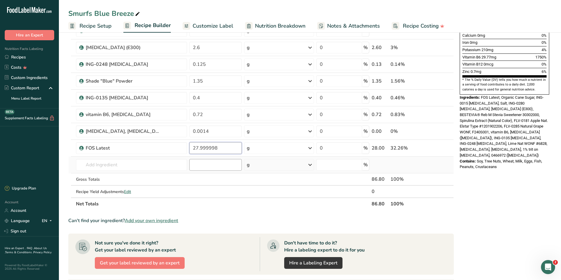
scroll to position [177, 0]
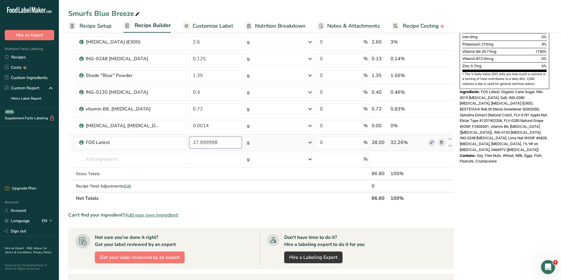
drag, startPoint x: 217, startPoint y: 143, endPoint x: 190, endPoint y: 140, distance: 27.6
click at [191, 140] on input "27.999998" at bounding box center [215, 143] width 53 height 12
click at [278, 204] on div "Ingredient * Amount * Unit * Waste * .a-a{fill:#347362;}.b-a{fill:#fff;} Grams …" at bounding box center [260, 46] width 385 height 318
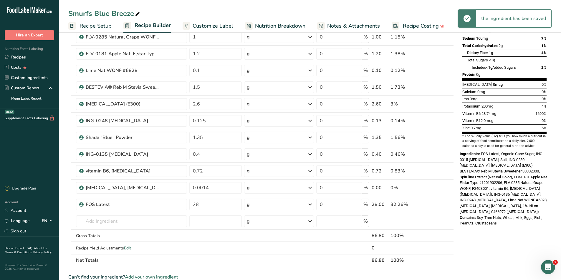
scroll to position [88, 0]
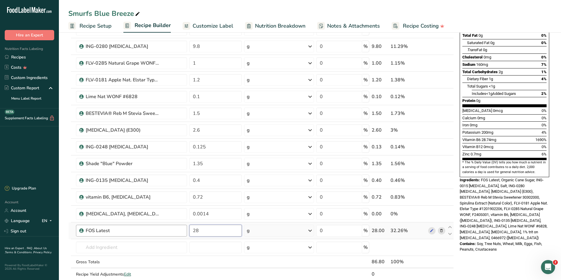
drag, startPoint x: 201, startPoint y: 230, endPoint x: 182, endPoint y: 229, distance: 18.9
click at [182, 230] on tr "FOS Latest 28 g Weight Units g kg mg See more Volume Units l mL fl oz See more …" at bounding box center [261, 231] width 385 height 17
click at [223, 270] on div "Ingredient * Amount * Unit * Waste * .a-a{fill:#347362;}.b-a{fill:#fff;} Grams …" at bounding box center [260, 134] width 385 height 318
click at [207, 235] on input "25" at bounding box center [215, 231] width 53 height 12
type input "28"
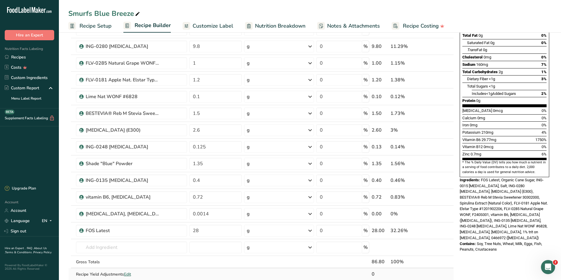
click at [228, 272] on div "Ingredient * Amount * Unit * Waste * .a-a{fill:#347362;}.b-a{fill:#fff;} Grams …" at bounding box center [260, 134] width 385 height 318
click at [127, 250] on input "text" at bounding box center [131, 248] width 111 height 12
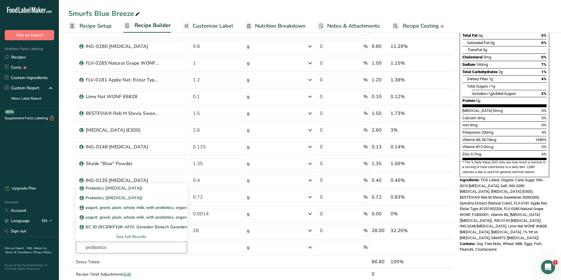
type input "probiotics"
click at [135, 238] on div "See full Results" at bounding box center [132, 237] width 102 height 6
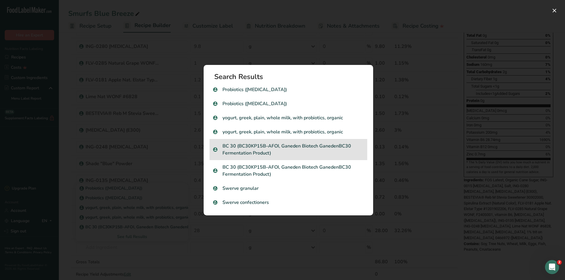
click at [286, 152] on p "BC 30 (BC30KP15B-AFOI, Ganeden Biotech GanedenBC30 Fermentation Product)" at bounding box center [288, 150] width 151 height 14
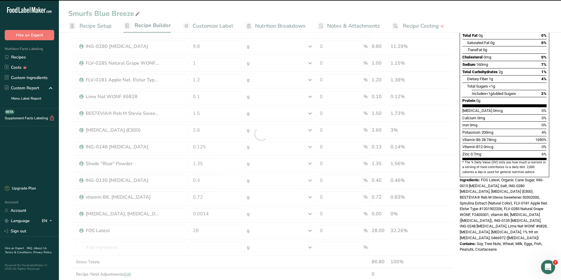
type input "0"
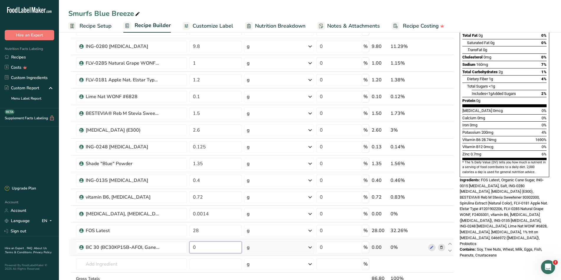
click at [205, 248] on input "0" at bounding box center [215, 248] width 53 height 12
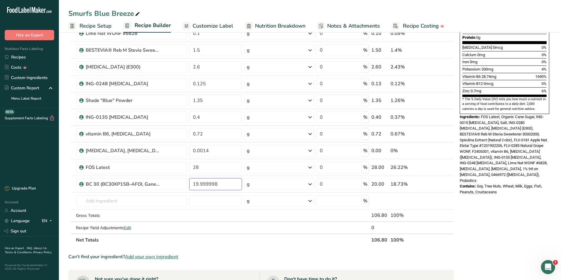
scroll to position [206, 0]
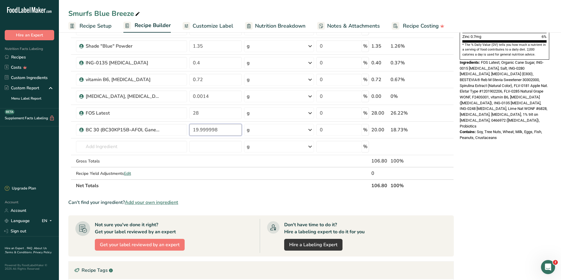
type input "19.999998"
click at [229, 194] on section "Ingredient * Amount * Unit * Waste * .a-a{fill:#347362;}.b-a{fill:#fff;} Grams …" at bounding box center [260, 122] width 385 height 528
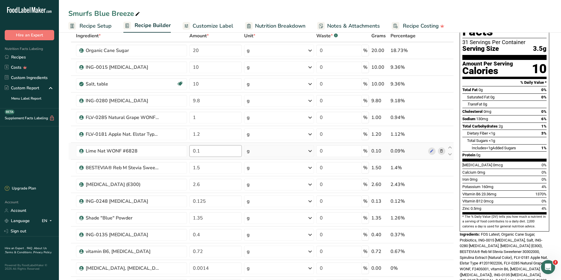
scroll to position [0, 0]
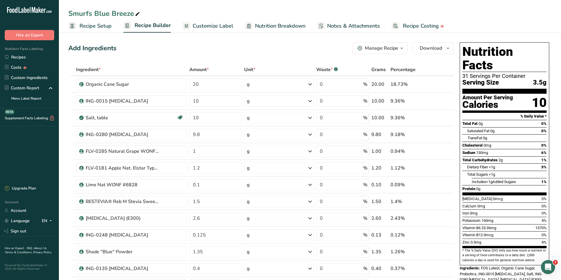
click at [210, 28] on span "Customize Label" at bounding box center [212, 26] width 41 height 8
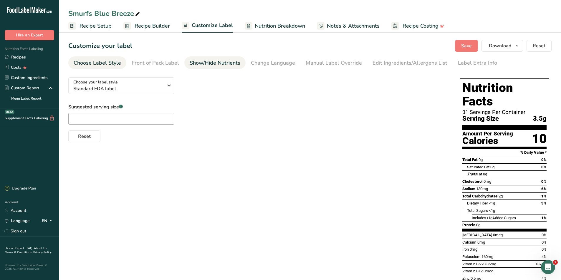
click at [207, 64] on div "Show/Hide Nutrients" at bounding box center [215, 63] width 51 height 8
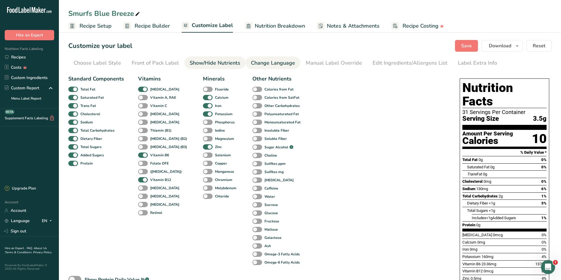
click at [261, 65] on div "Change Language" at bounding box center [273, 63] width 44 height 8
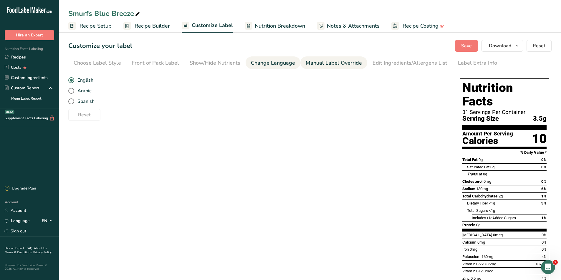
click at [323, 64] on div "Manual Label Override" at bounding box center [333, 63] width 56 height 8
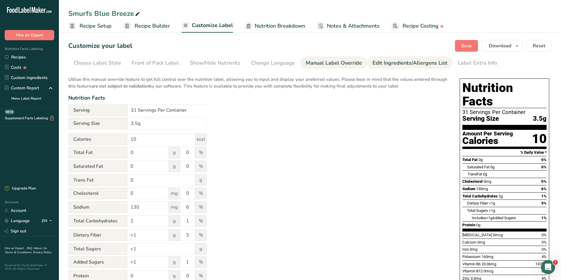
click at [405, 63] on div "Edit Ingredients/Allergens List" at bounding box center [409, 63] width 75 height 8
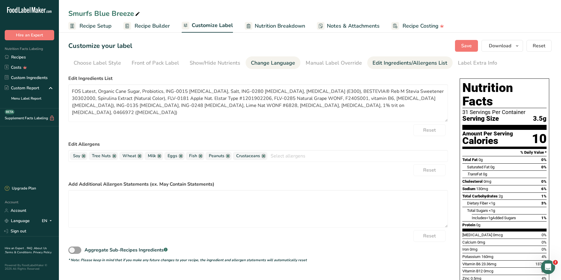
click at [254, 63] on div "Change Language" at bounding box center [273, 63] width 44 height 8
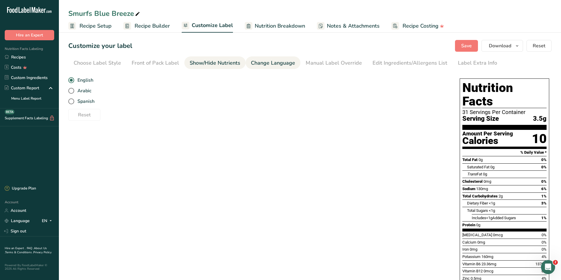
click at [200, 62] on div "Show/Hide Nutrients" at bounding box center [215, 63] width 51 height 8
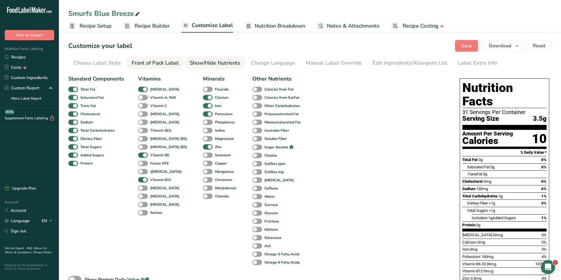
click at [148, 66] on div "Front of Pack Label" at bounding box center [155, 63] width 47 height 8
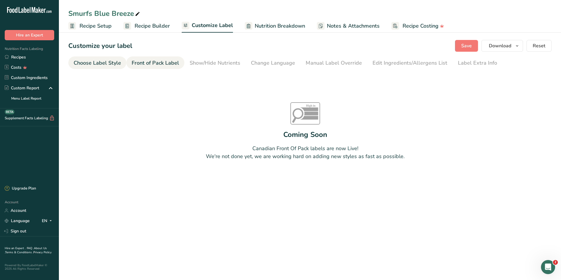
click at [103, 64] on div "Choose Label Style" at bounding box center [97, 63] width 47 height 8
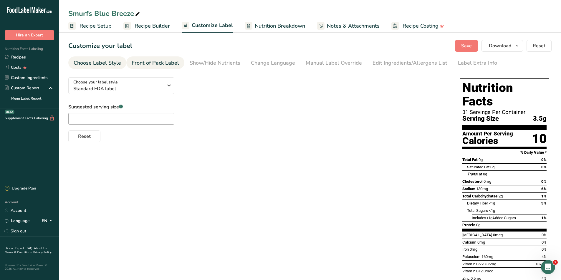
click at [144, 58] on link "Front of Pack Label" at bounding box center [155, 63] width 47 height 13
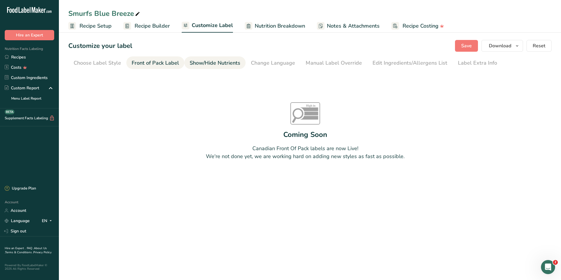
click at [197, 62] on div "Show/Hide Nutrients" at bounding box center [215, 63] width 51 height 8
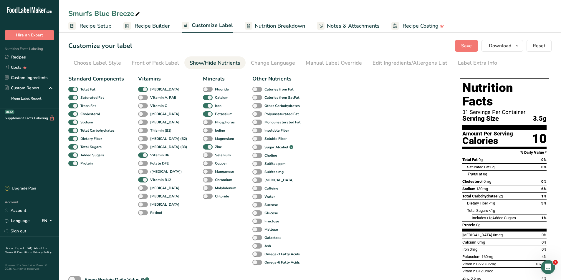
click at [152, 25] on span "Recipe Builder" at bounding box center [151, 26] width 35 height 8
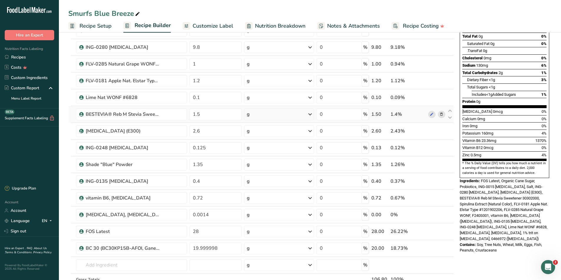
scroll to position [88, 0]
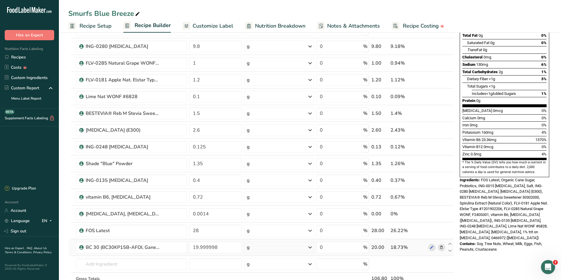
click at [442, 248] on icon at bounding box center [441, 248] width 4 height 6
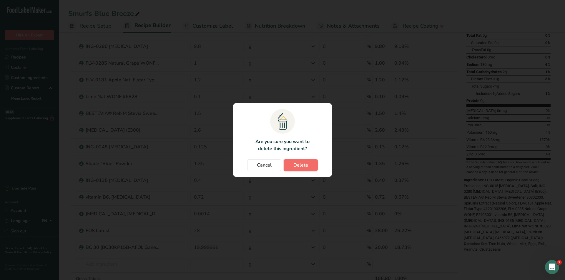
click at [300, 165] on span "Delete" at bounding box center [300, 165] width 15 height 7
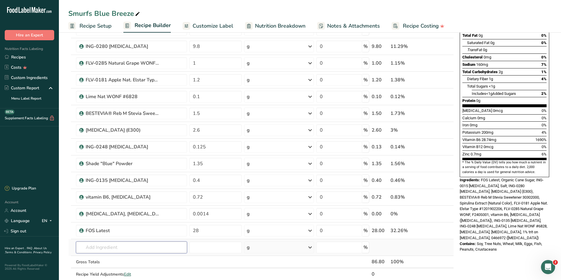
click at [128, 250] on input "text" at bounding box center [131, 248] width 111 height 12
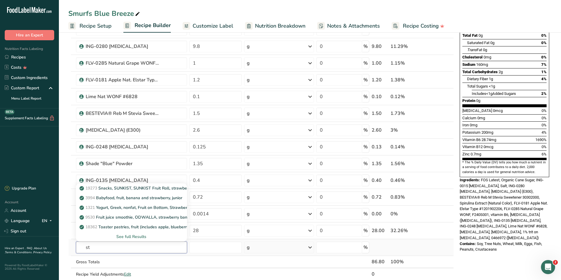
type input "s"
type input "lemon powder"
click at [113, 210] on p "lemon juice powder" at bounding box center [102, 208] width 42 height 6
type input "lemon juice powder"
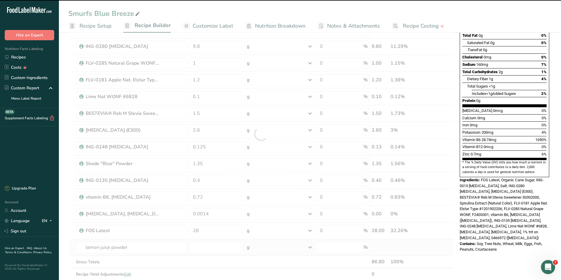
type input "0"
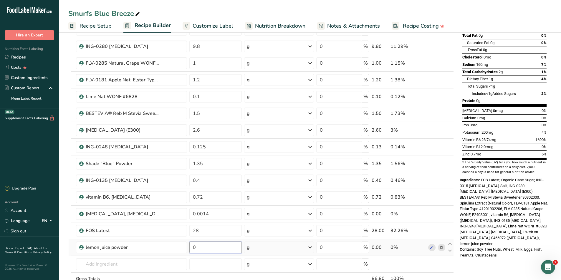
click at [208, 249] on input "0" at bounding box center [215, 248] width 53 height 12
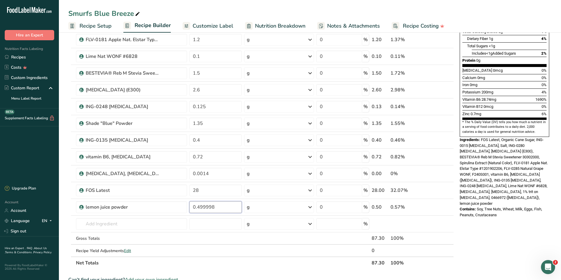
scroll to position [177, 0]
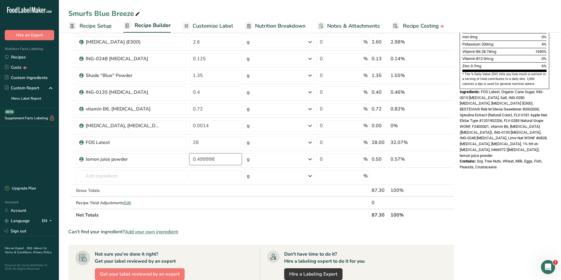
type input "0.499998"
click at [291, 219] on div "Ingredient * Amount * Unit * Waste * .a-a{fill:#347362;}.b-a{fill:#fff;} Grams …" at bounding box center [260, 54] width 385 height 335
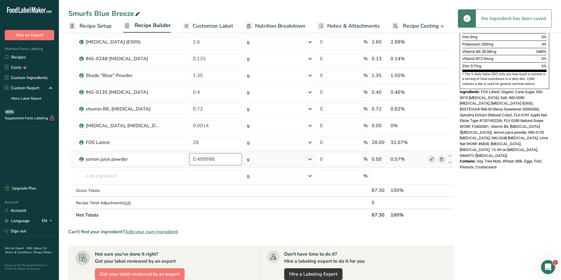
click at [219, 162] on input "0.499998" at bounding box center [215, 160] width 53 height 12
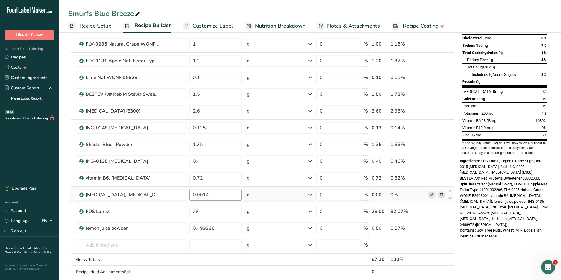
scroll to position [118, 0]
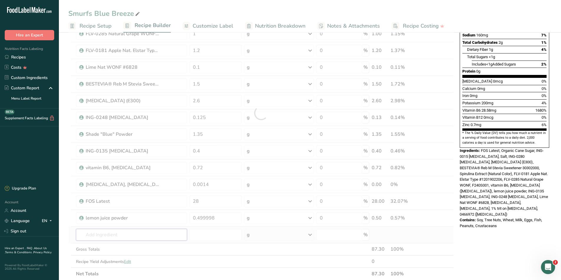
click at [120, 236] on div "Ingredient * Amount * Unit * Waste * .a-a{fill:#347362;}.b-a{fill:#fff;} Grams …" at bounding box center [260, 113] width 385 height 335
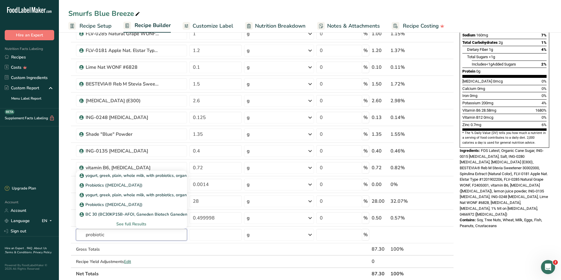
type input "probiotic"
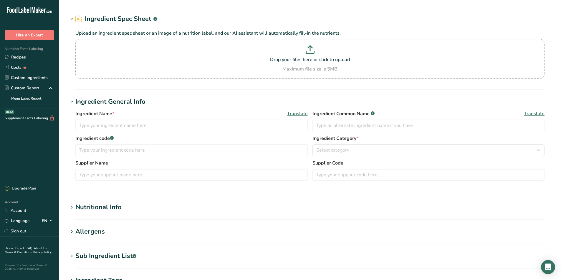
type input "ING-0015 [MEDICAL_DATA]"
